Goal: Register for event/course

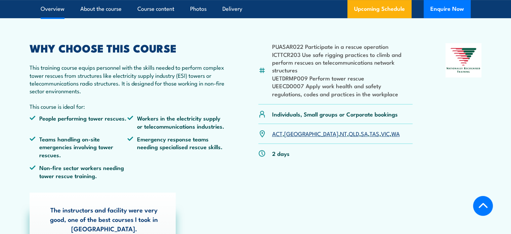
scroll to position [242, 0]
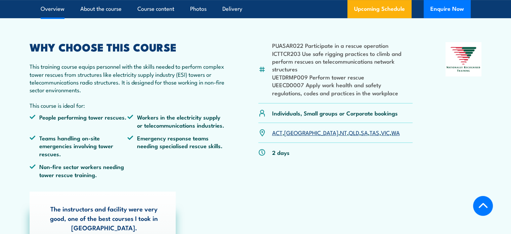
click at [381, 132] on link "VIC" at bounding box center [385, 132] width 9 height 8
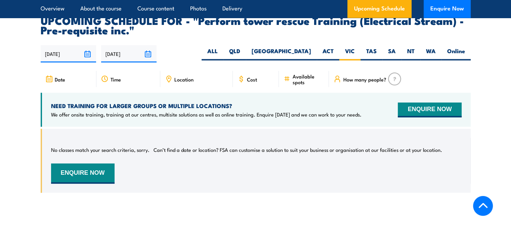
scroll to position [1217, 0]
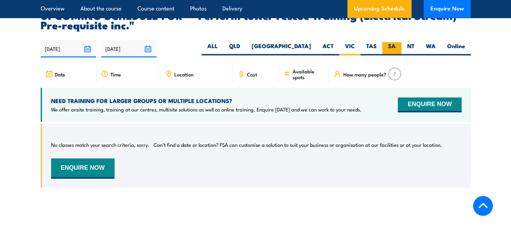
click at [393, 42] on label "SA" at bounding box center [391, 48] width 19 height 13
click at [396, 42] on input "SA" at bounding box center [398, 44] width 4 height 4
radio input "true"
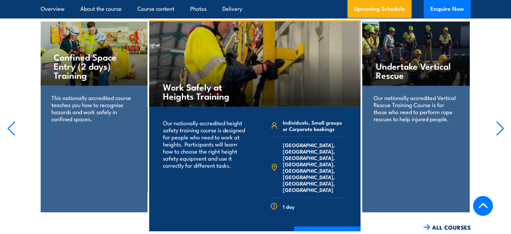
scroll to position [1436, 0]
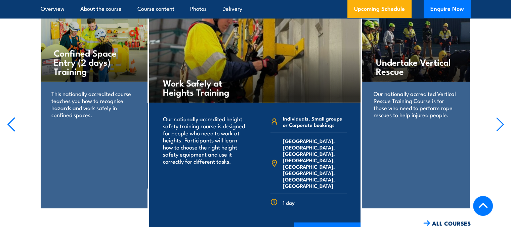
click at [401, 57] on h4 "Undertake Vertical Rescue" at bounding box center [416, 66] width 80 height 18
click at [416, 103] on p "Our nationally accredited Vertical Rescue Training Course is for those who need…" at bounding box center [416, 104] width 84 height 28
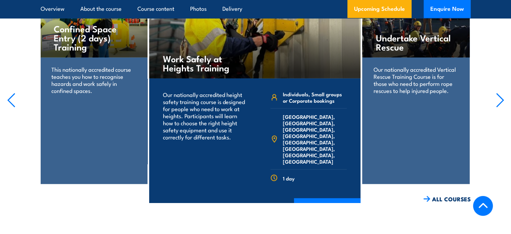
scroll to position [1462, 0]
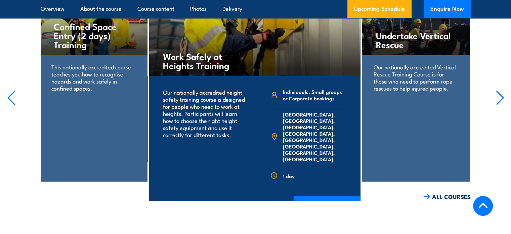
click at [418, 155] on div "Undertake Vertical Rescue Our nationally accredited Vertical Rescue Training Co…" at bounding box center [415, 86] width 107 height 191
click at [443, 193] on link "ALL COURSES" at bounding box center [446, 197] width 47 height 8
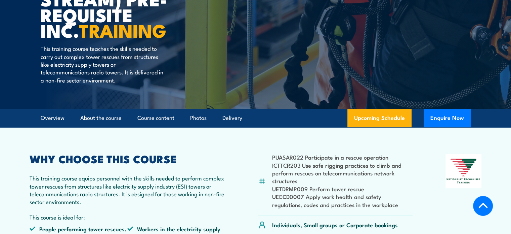
scroll to position [130, 0]
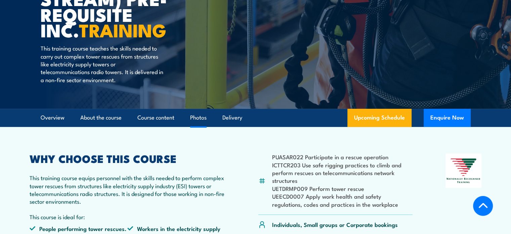
click at [201, 123] on link "Photos" at bounding box center [198, 118] width 16 height 18
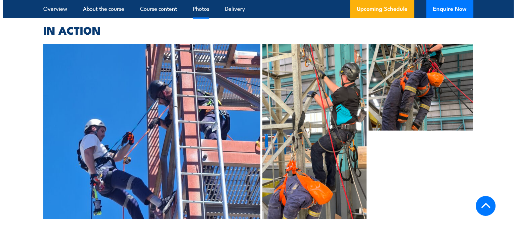
scroll to position [1680, 0]
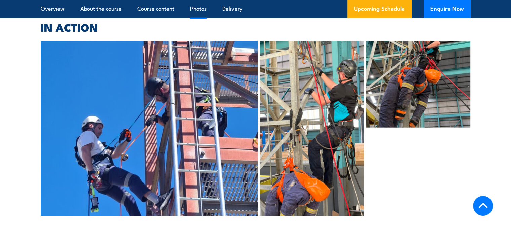
click at [302, 125] on img at bounding box center [312, 128] width 104 height 175
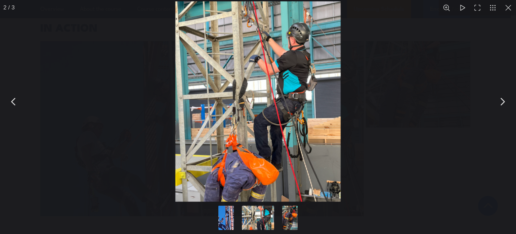
click at [282, 97] on img "You can close this modal content with the ESC key" at bounding box center [257, 101] width 165 height 200
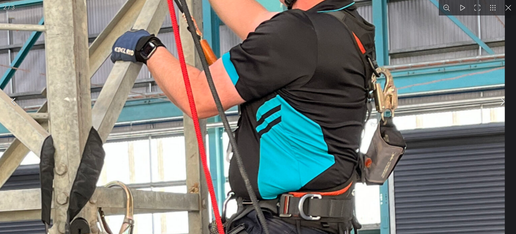
drag, startPoint x: 311, startPoint y: 57, endPoint x: 275, endPoint y: 174, distance: 122.0
click at [275, 174] on img "You can close this modal content with the ESC key" at bounding box center [149, 230] width 711 height 860
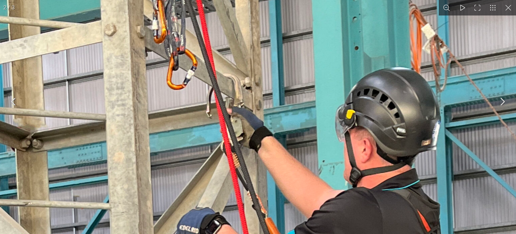
drag, startPoint x: 292, startPoint y: 74, endPoint x: 346, endPoint y: 249, distance: 183.8
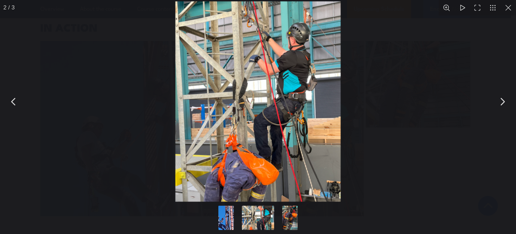
click at [503, 101] on button "You can close this modal content with the ESC key" at bounding box center [502, 101] width 17 height 17
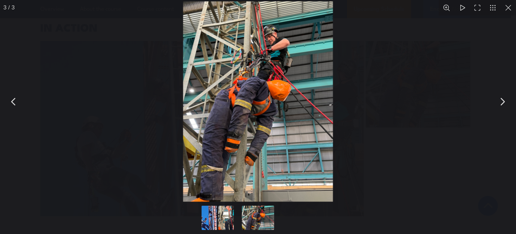
click at [506, 102] on button "You can close this modal content with the ESC key" at bounding box center [502, 101] width 17 height 17
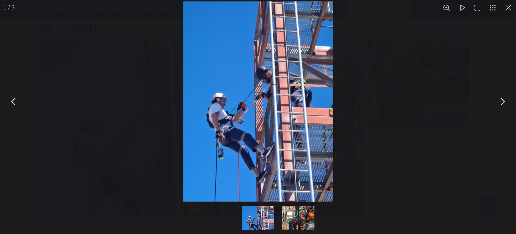
click at [506, 102] on button "You can close this modal content with the ESC key" at bounding box center [502, 101] width 17 height 17
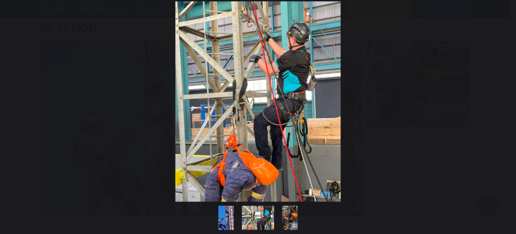
click at [506, 102] on button "You can close this modal content with the ESC key" at bounding box center [502, 101] width 17 height 17
